Goal: Information Seeking & Learning: Check status

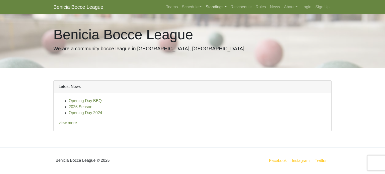
click at [219, 6] on link "Standings" at bounding box center [216, 7] width 25 height 10
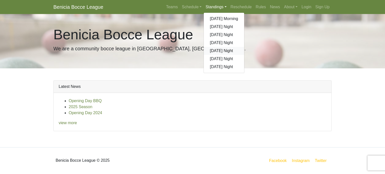
click at [217, 49] on link "[DATE] Night" at bounding box center [224, 51] width 40 height 8
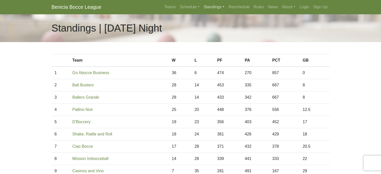
click at [218, 5] on link "Standings" at bounding box center [214, 7] width 25 height 10
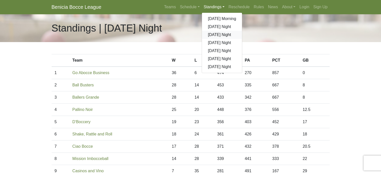
click at [215, 33] on link "[DATE] Night" at bounding box center [222, 35] width 40 height 8
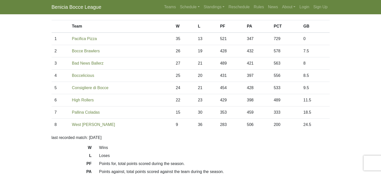
scroll to position [51, 0]
